Goal: Task Accomplishment & Management: Complete application form

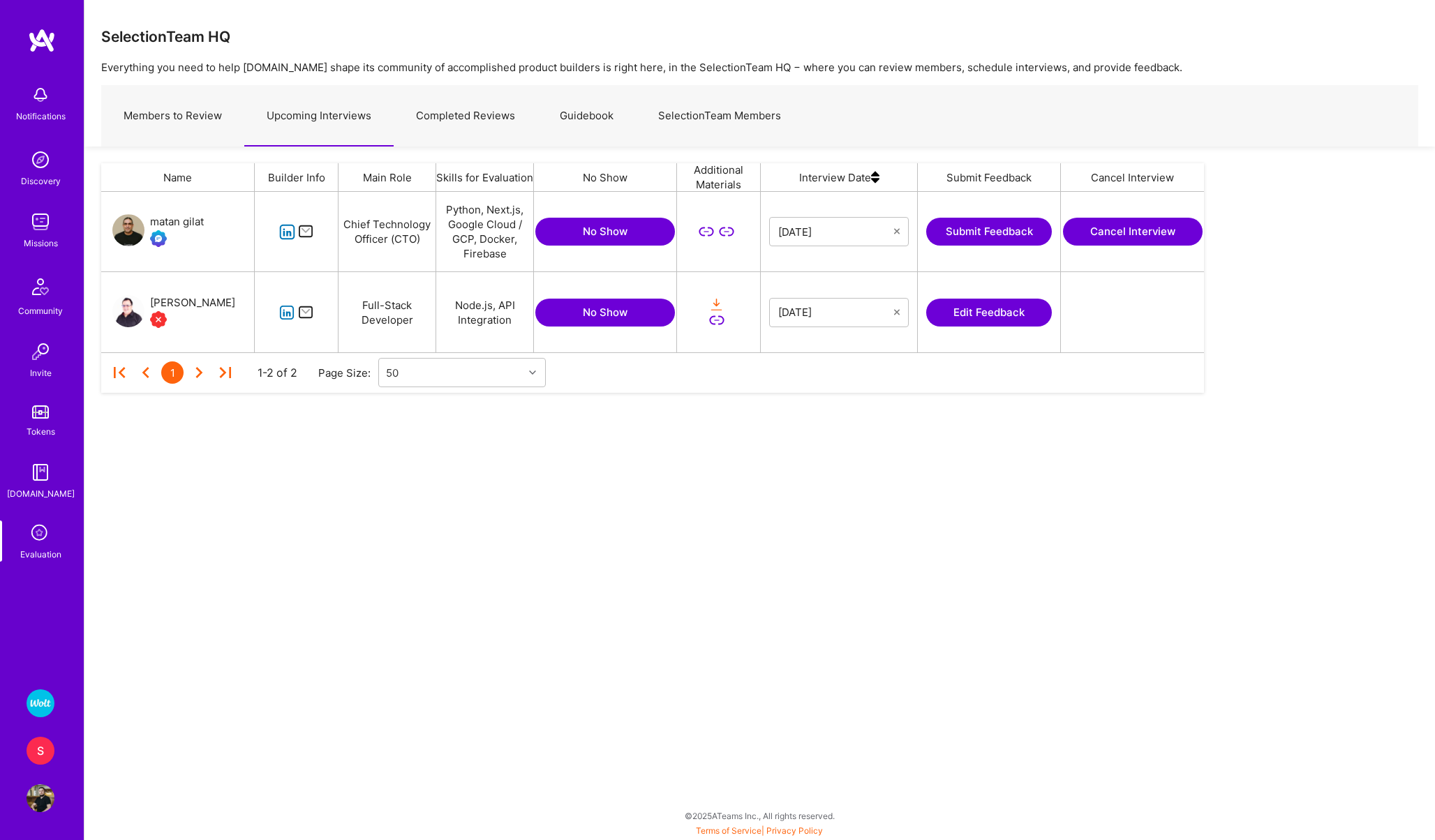
scroll to position [161, 1103]
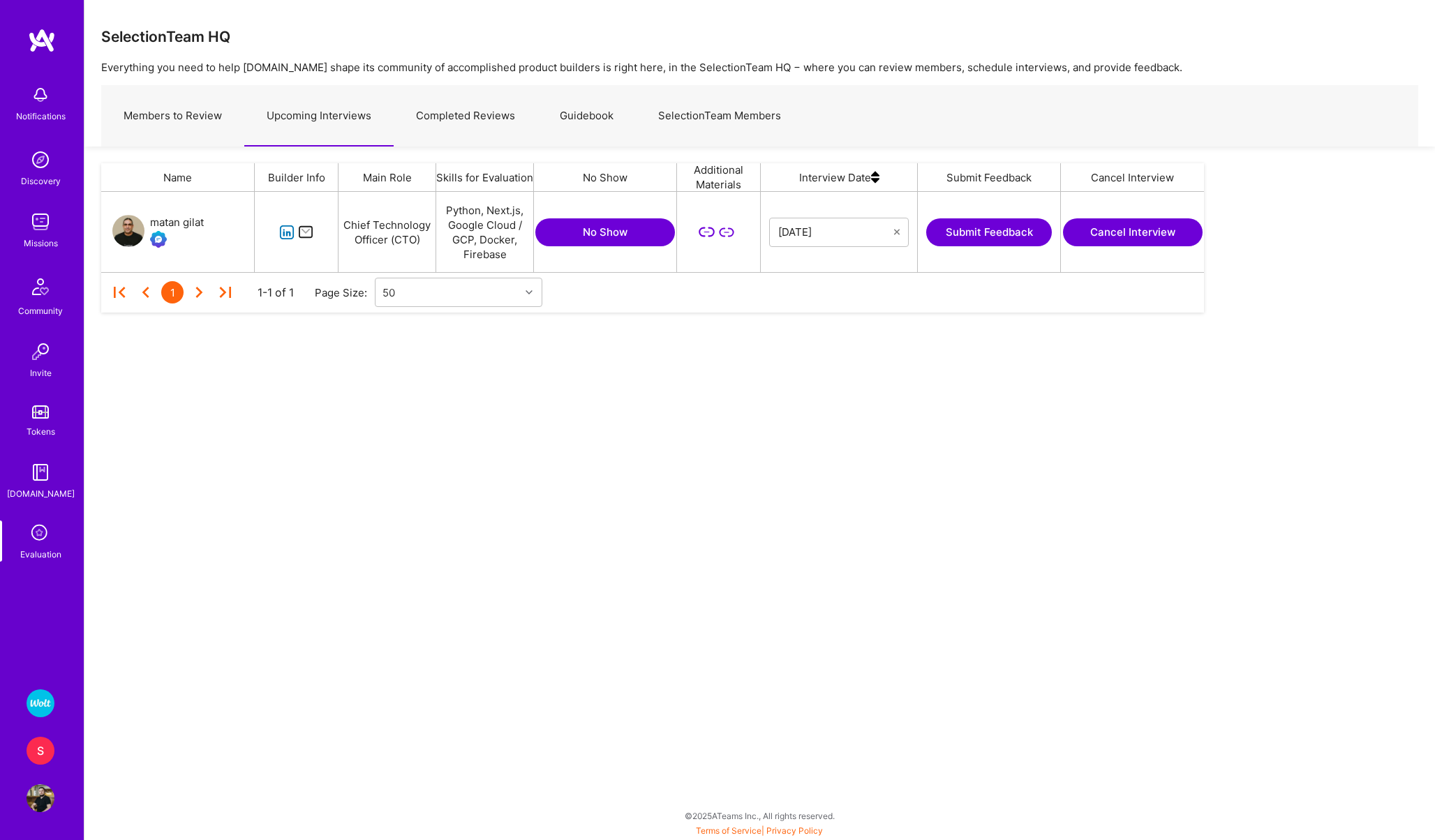
scroll to position [1, 1]
click at [288, 232] on icon "grid" at bounding box center [287, 232] width 16 height 16
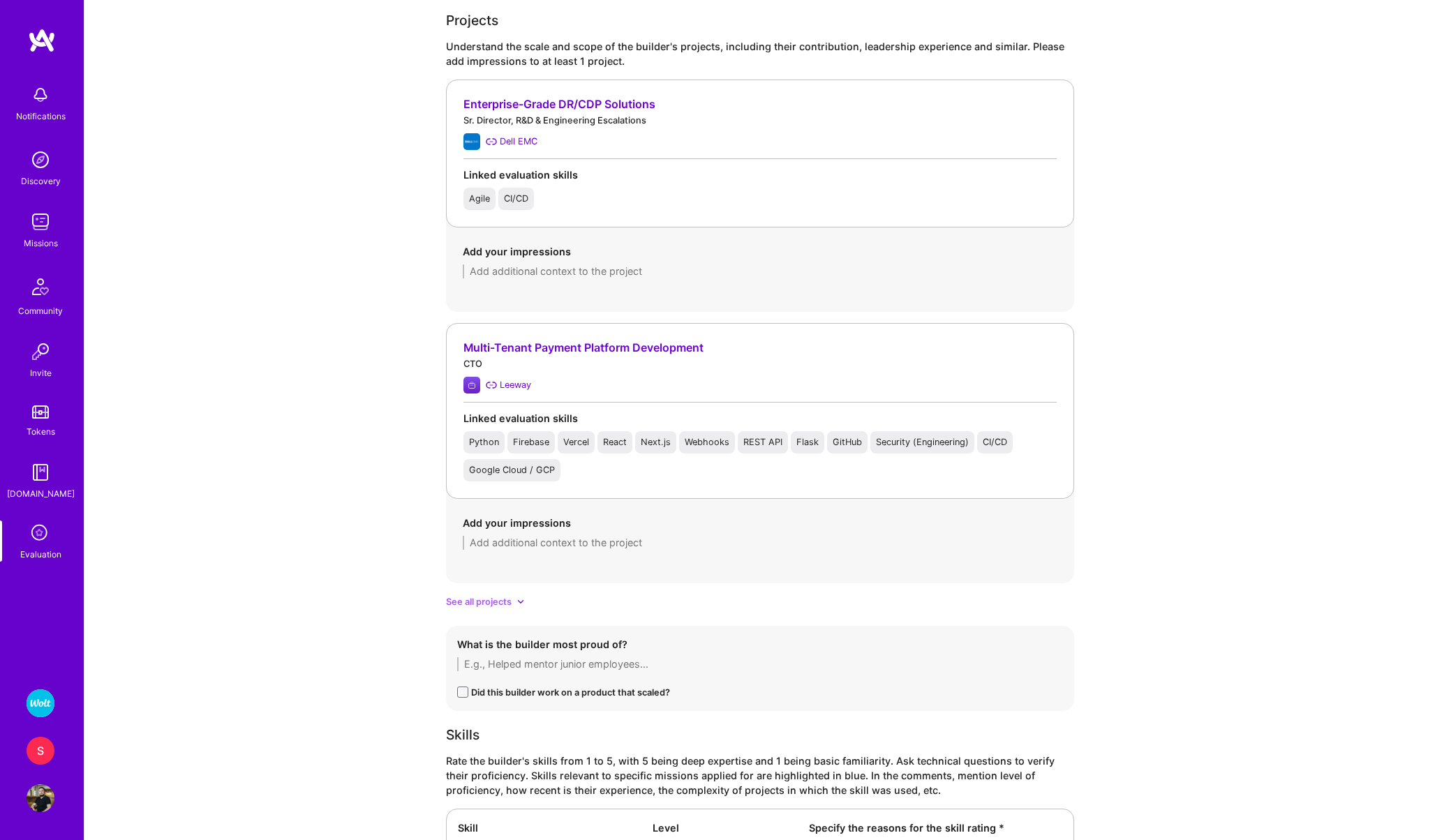
scroll to position [940, 0]
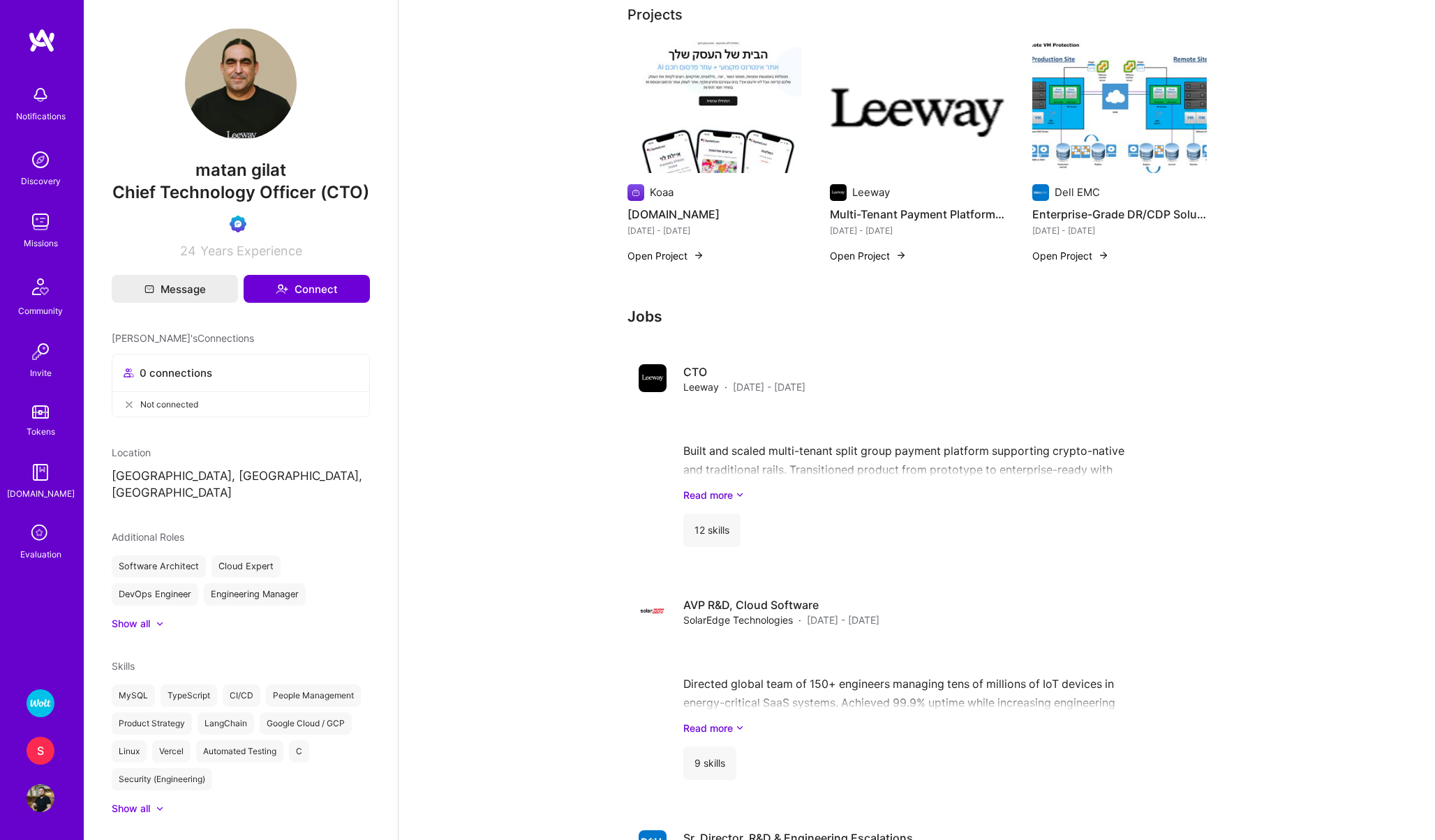
scroll to position [206, 0]
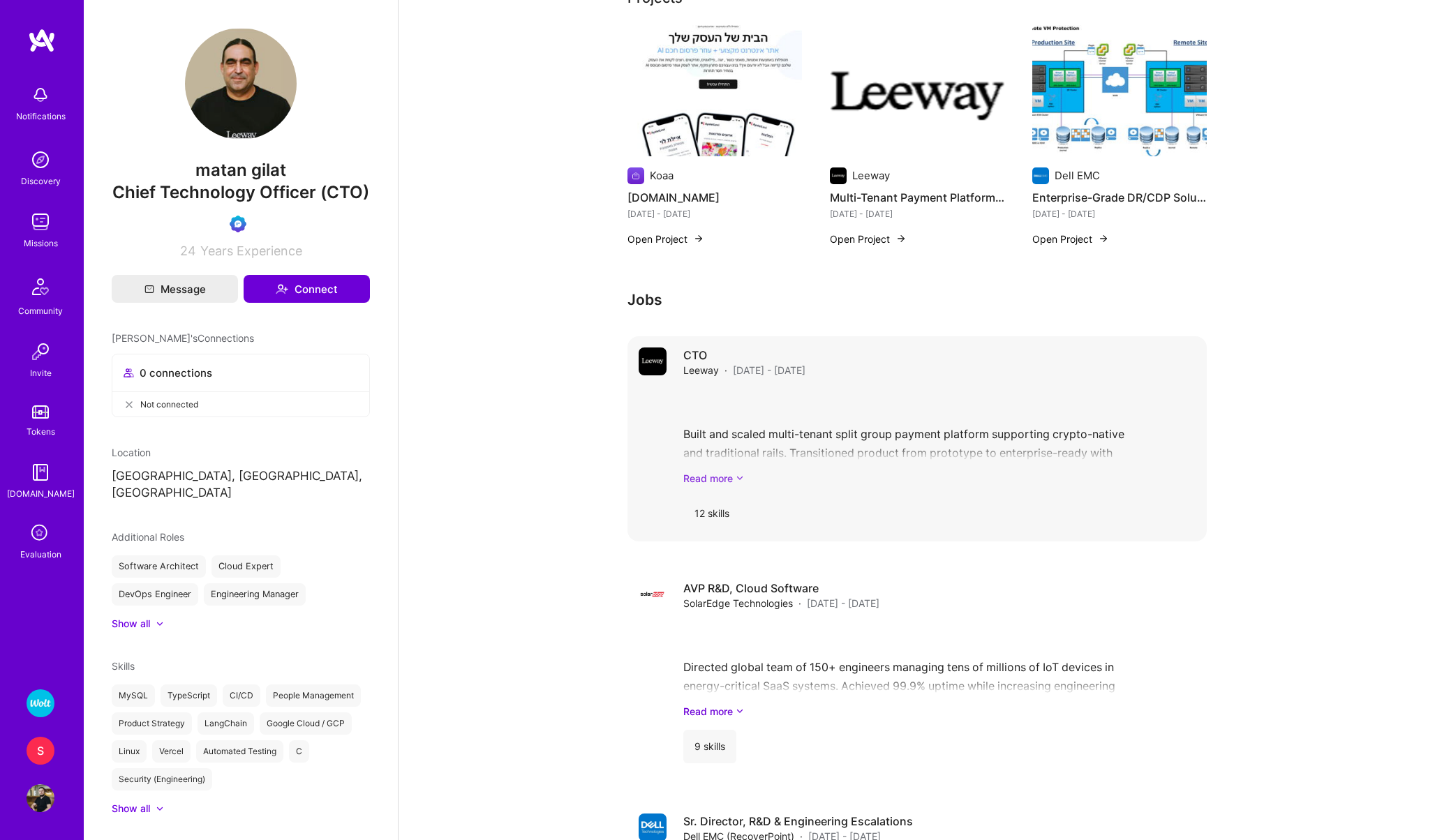
click at [710, 473] on link "Read more" at bounding box center [939, 478] width 512 height 15
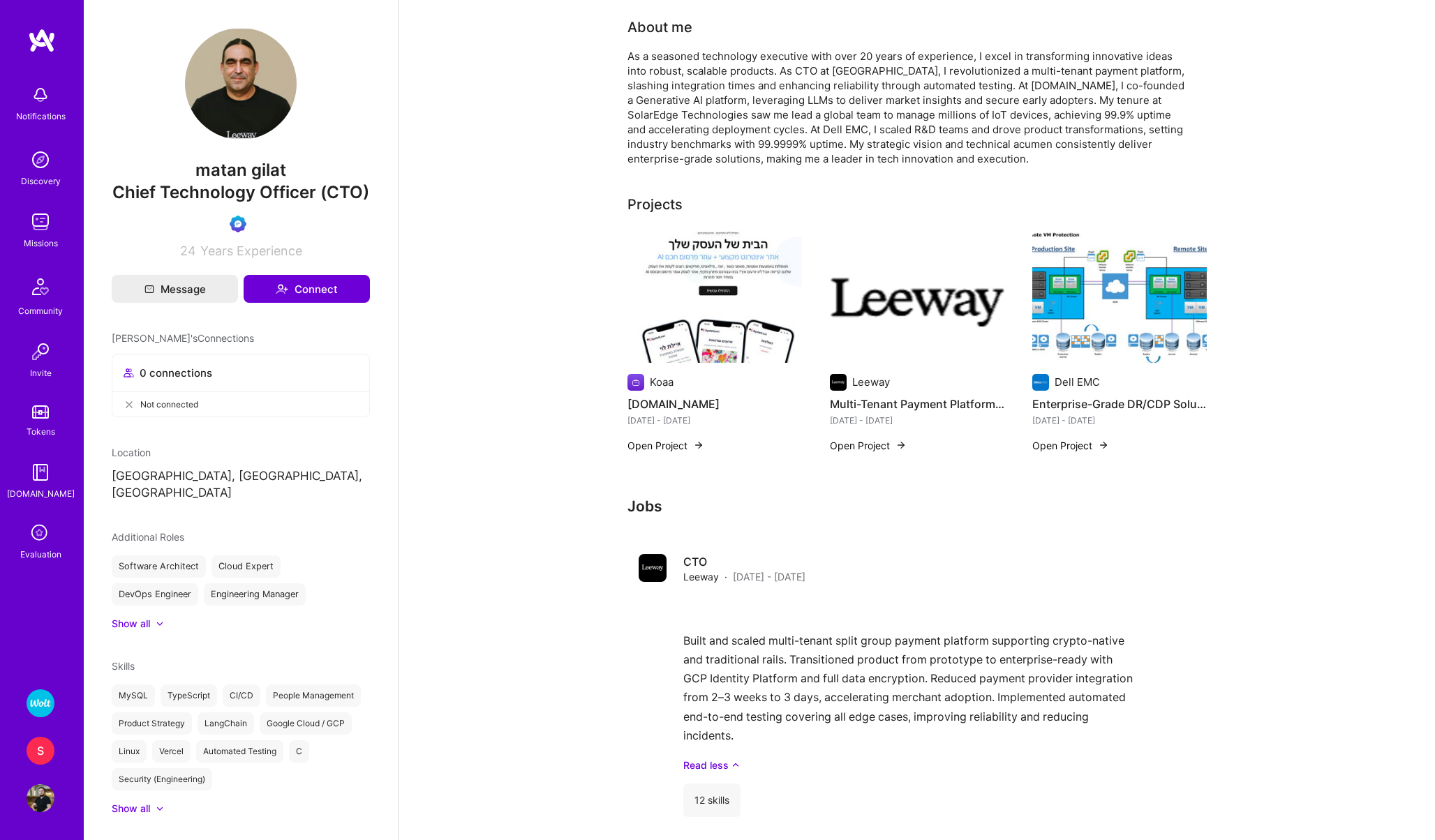
scroll to position [487, 0]
